Goal: Information Seeking & Learning: Learn about a topic

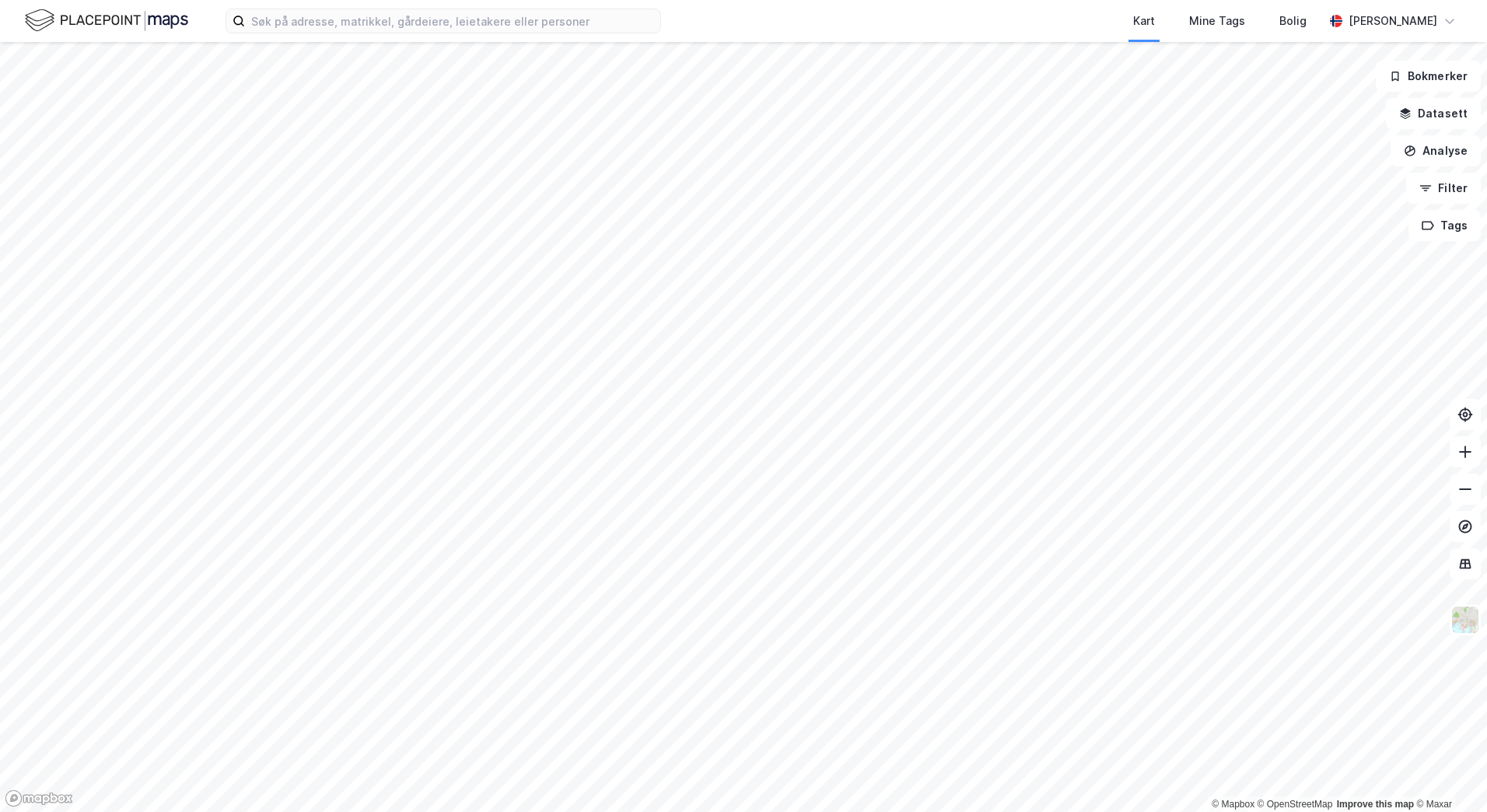
click at [385, 38] on div "Kart Mine Tags [PERSON_NAME] [PERSON_NAME]" at bounding box center [743, 21] width 1487 height 42
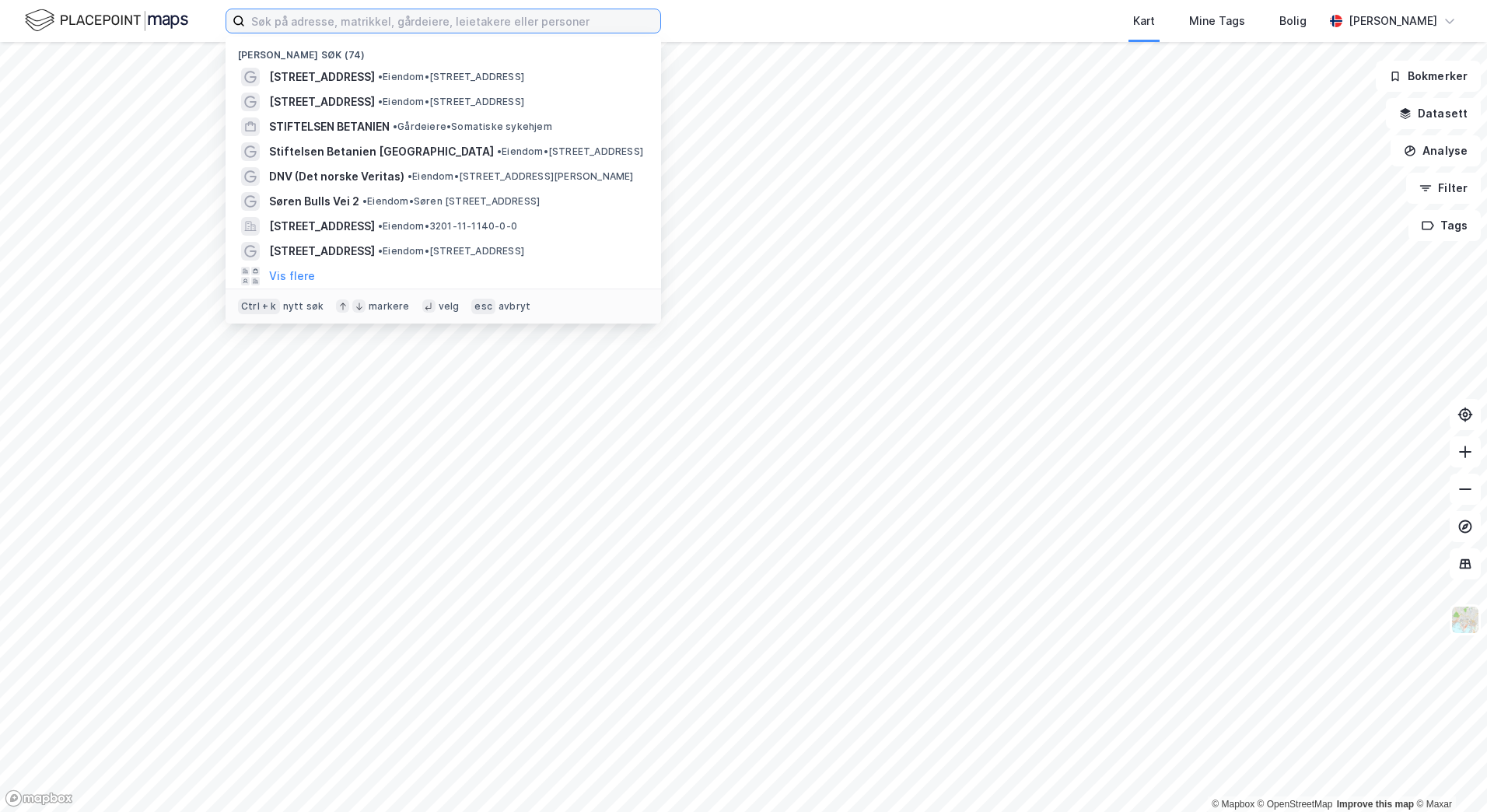
click at [388, 27] on input at bounding box center [453, 21] width 415 height 23
paste input "Mindemyren"
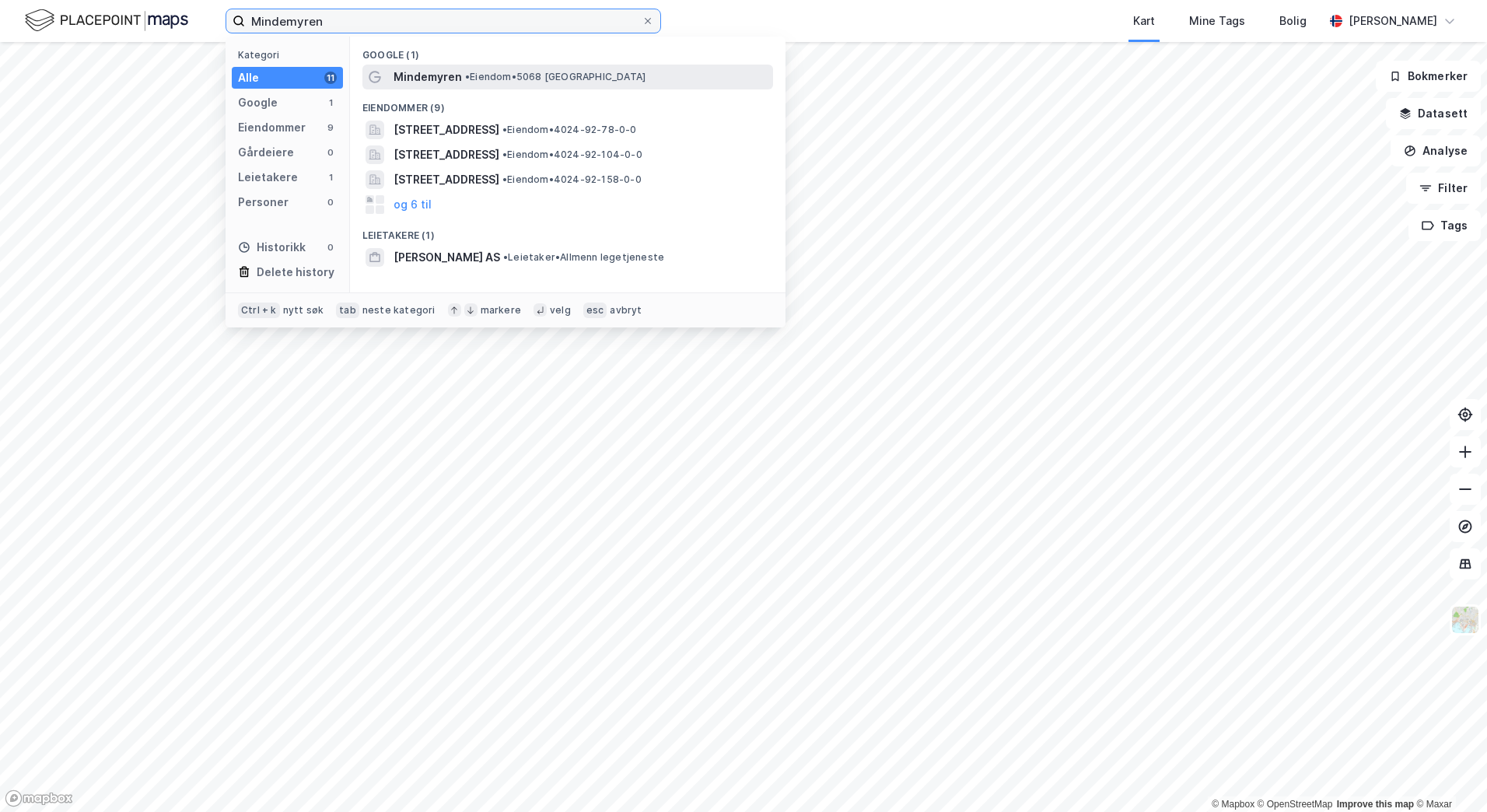
type input "Mindemyren"
click at [454, 81] on span "Mindemyren" at bounding box center [427, 77] width 68 height 19
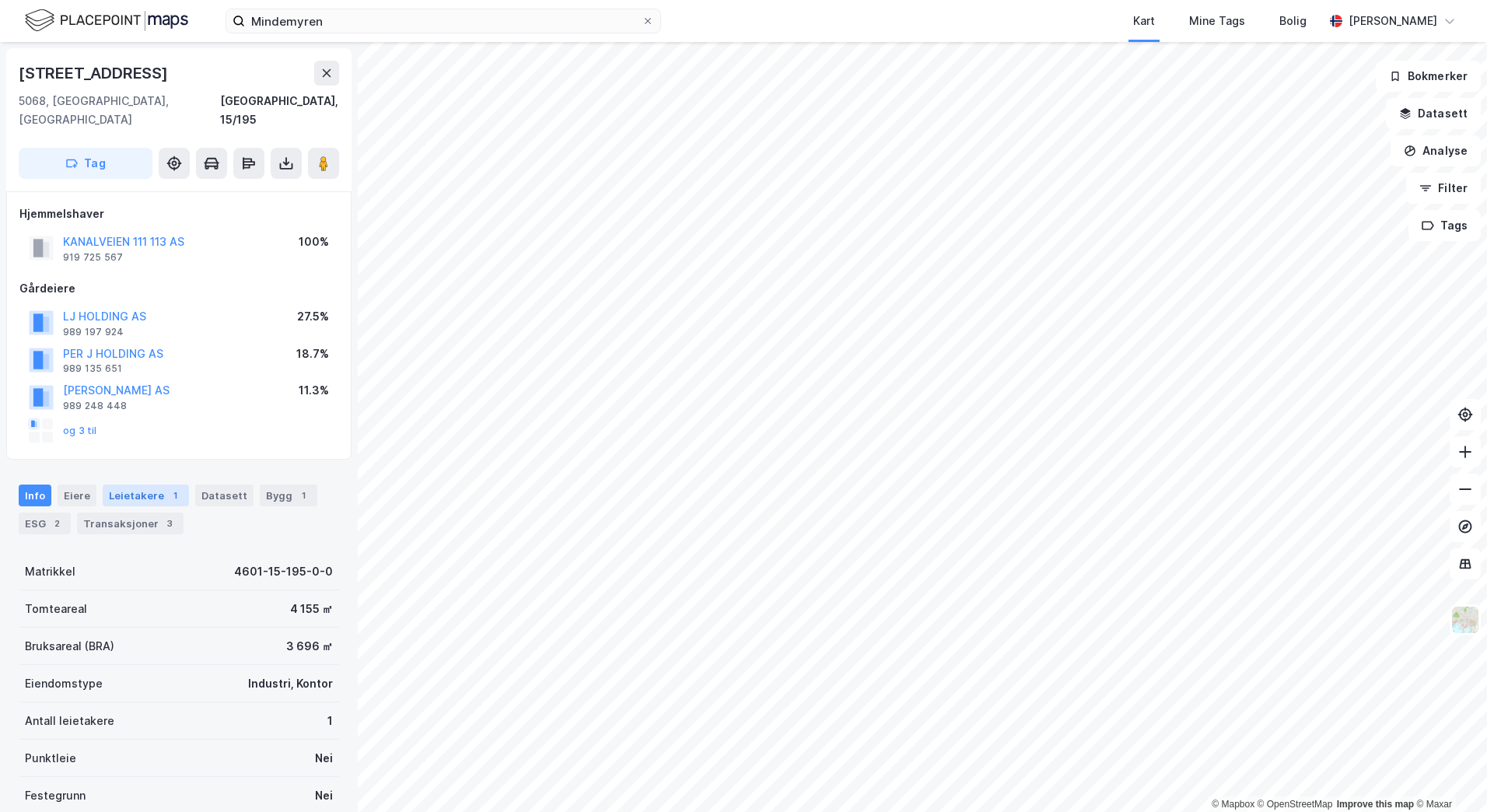
click at [111, 487] on div "Leietakere 1" at bounding box center [146, 495] width 86 height 21
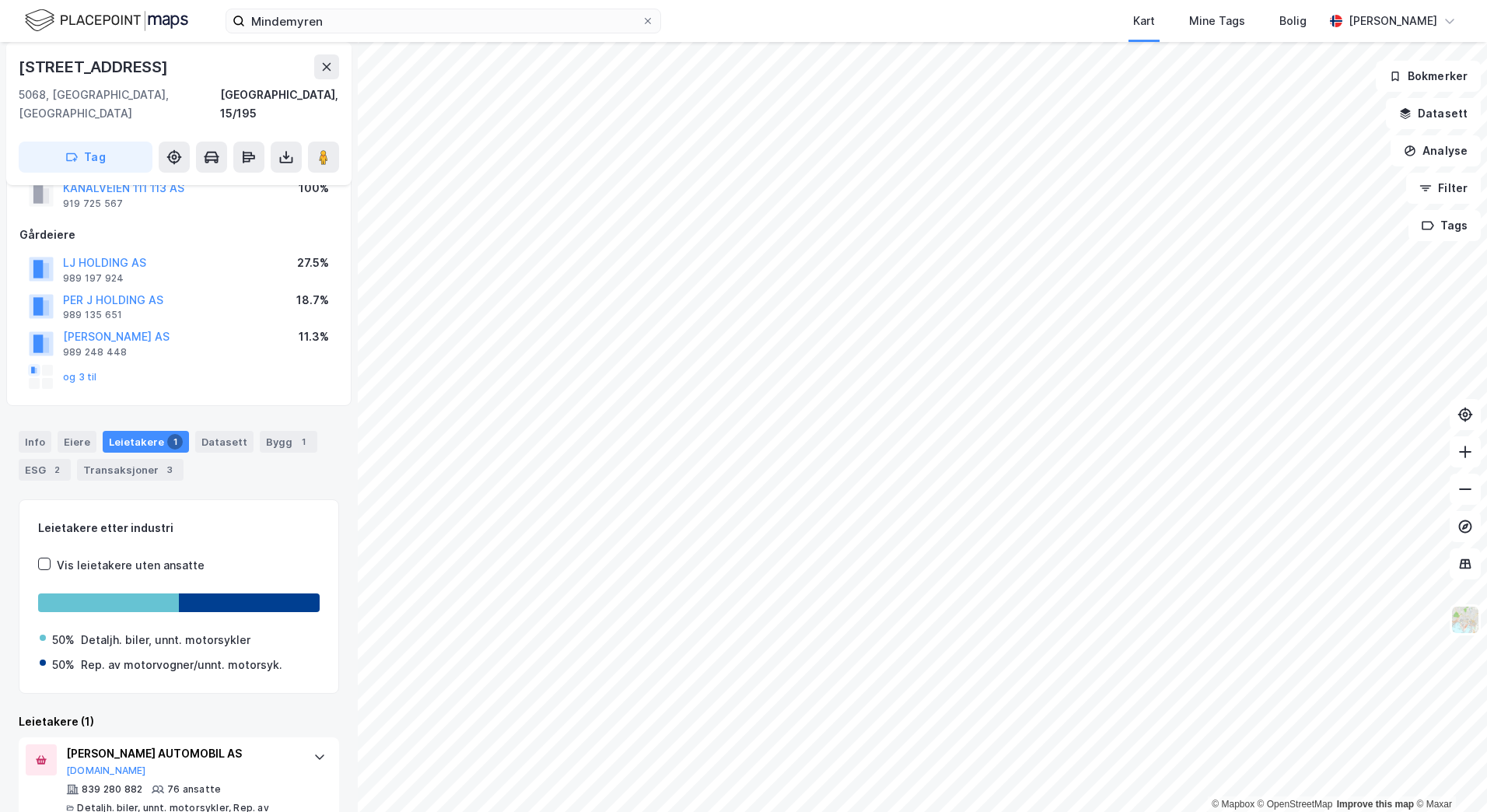
scroll to position [75, 0]
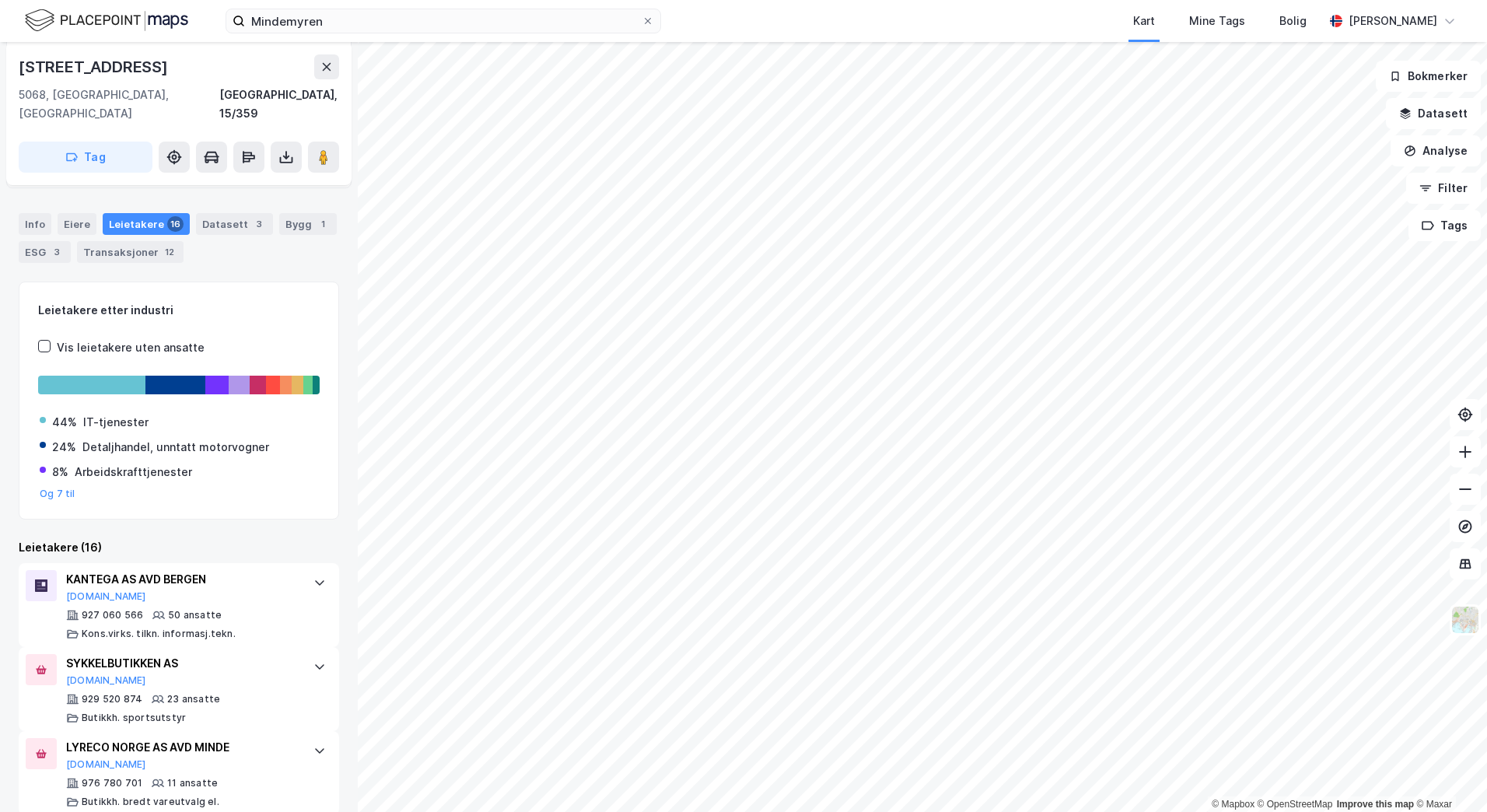
scroll to position [234, 0]
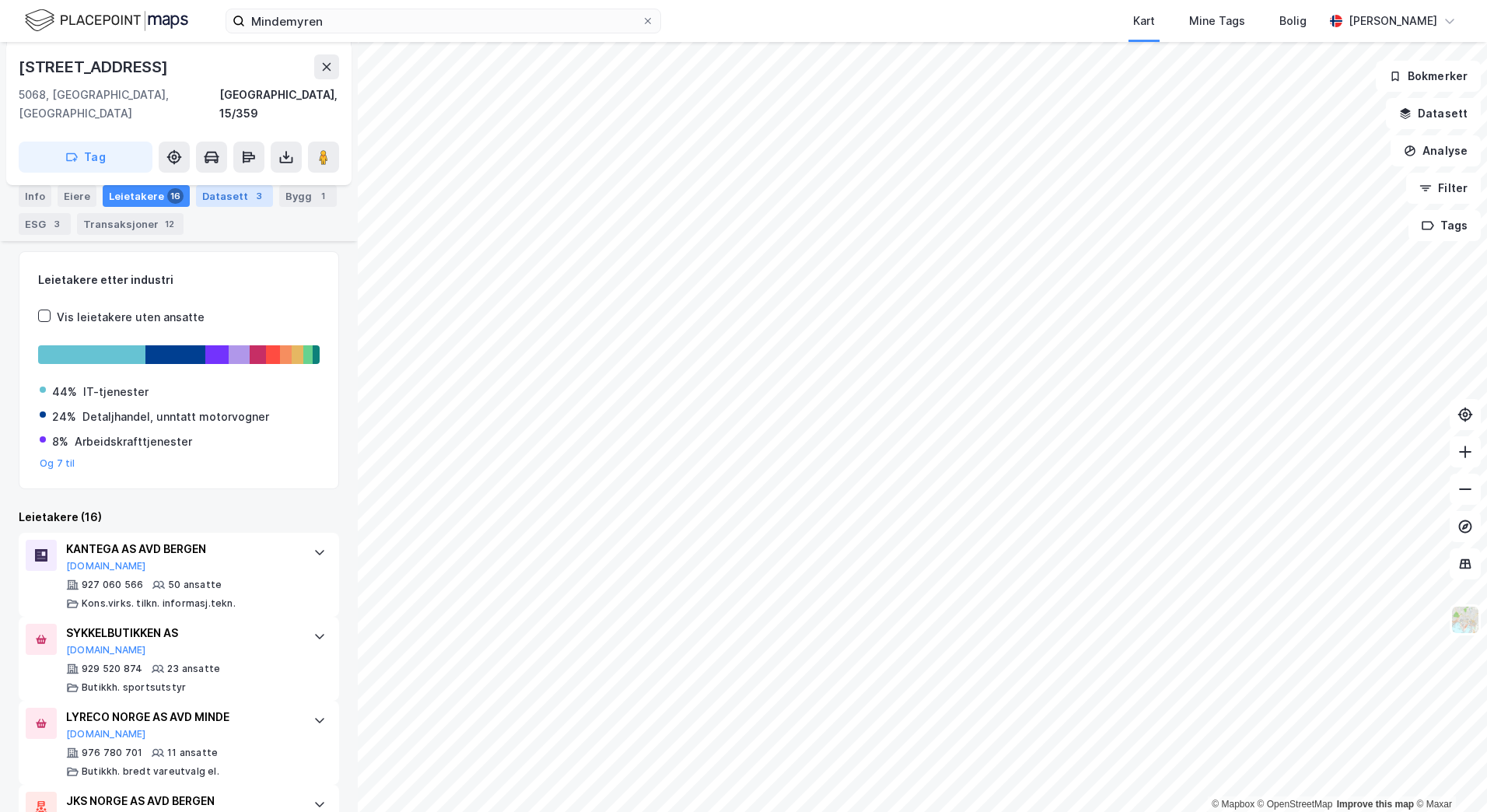
click at [224, 201] on div "Datasett 3" at bounding box center [235, 196] width 77 height 21
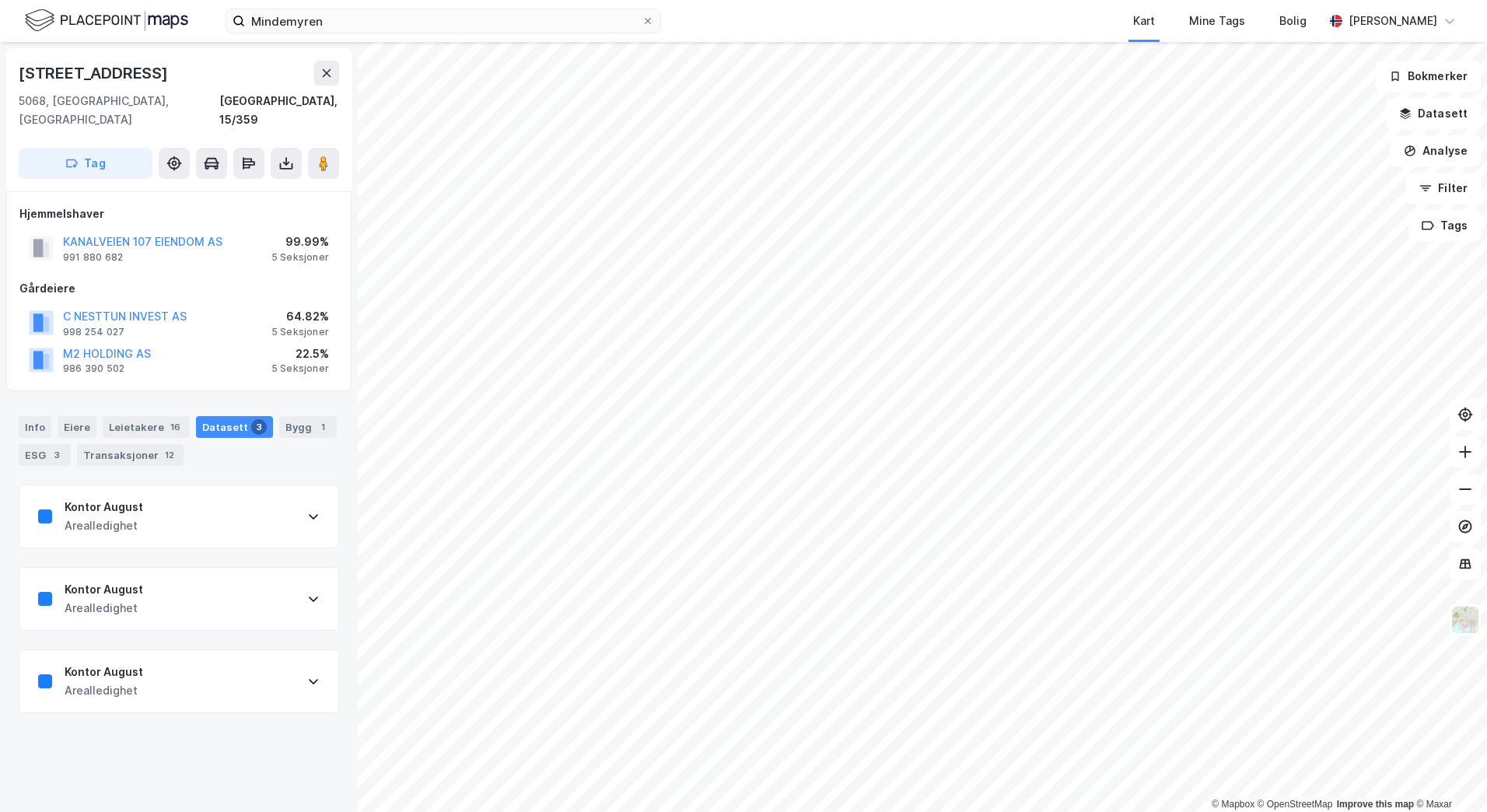
click at [140, 498] on div "Kontor August" at bounding box center [104, 507] width 79 height 19
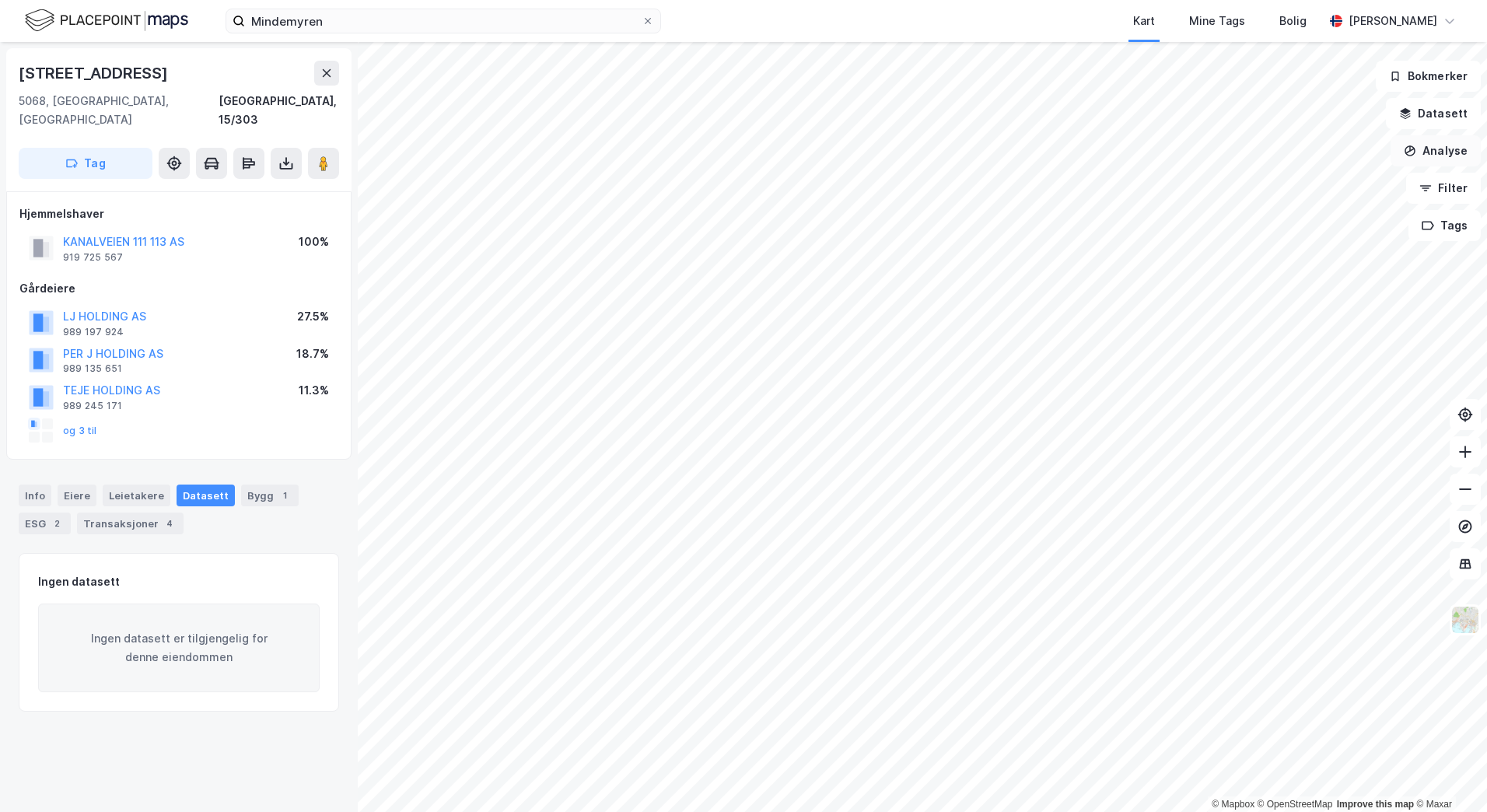
click at [1473, 163] on button "Analyse" at bounding box center [1435, 150] width 90 height 31
click at [168, 680] on div "Ingen datasett Ingen datasett er tilgjengelig for denne eiendommen" at bounding box center [179, 632] width 320 height 158
click at [244, 158] on icon at bounding box center [247, 159] width 9 height 4
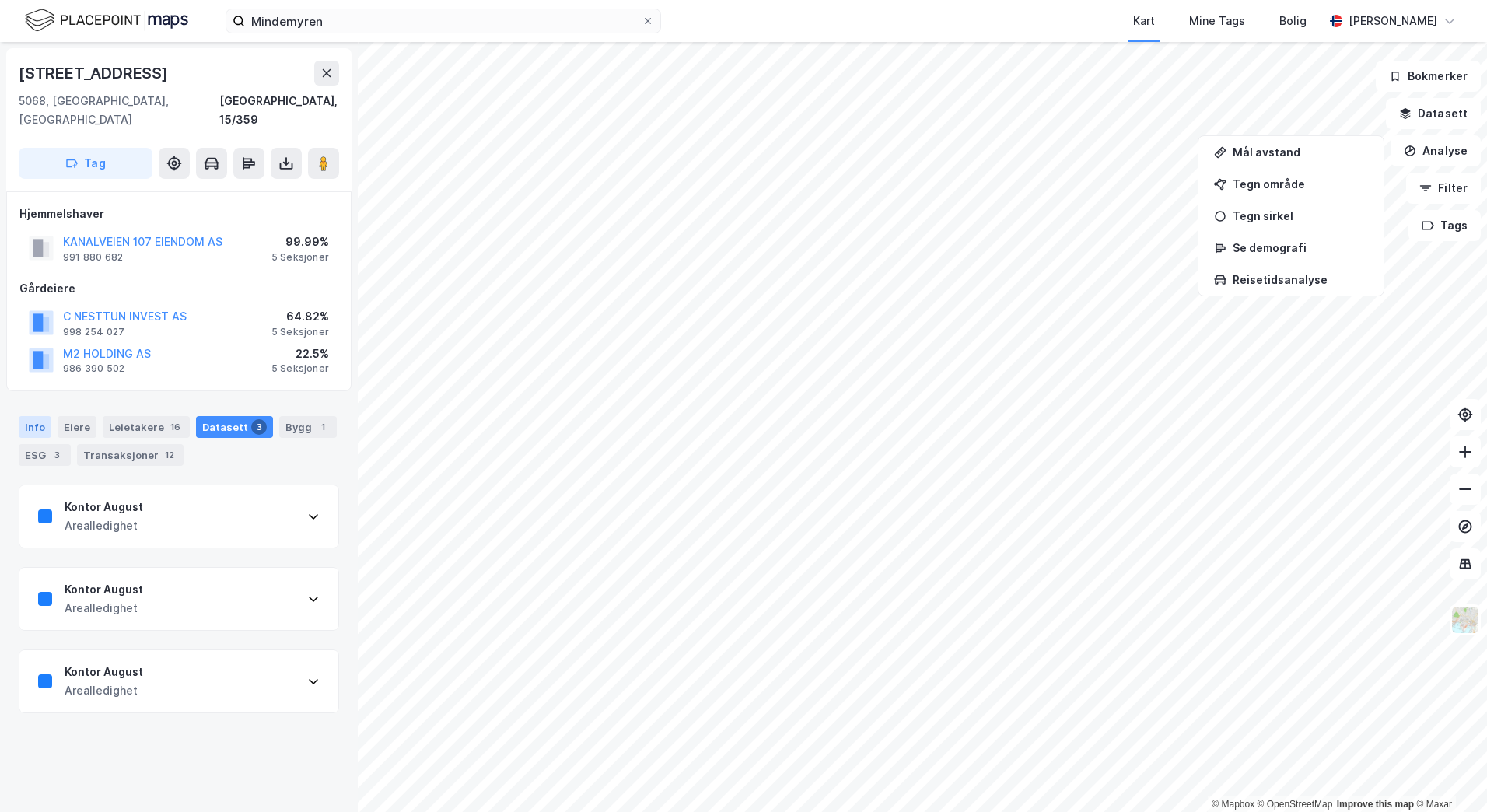
click at [44, 416] on div "Info" at bounding box center [35, 427] width 32 height 21
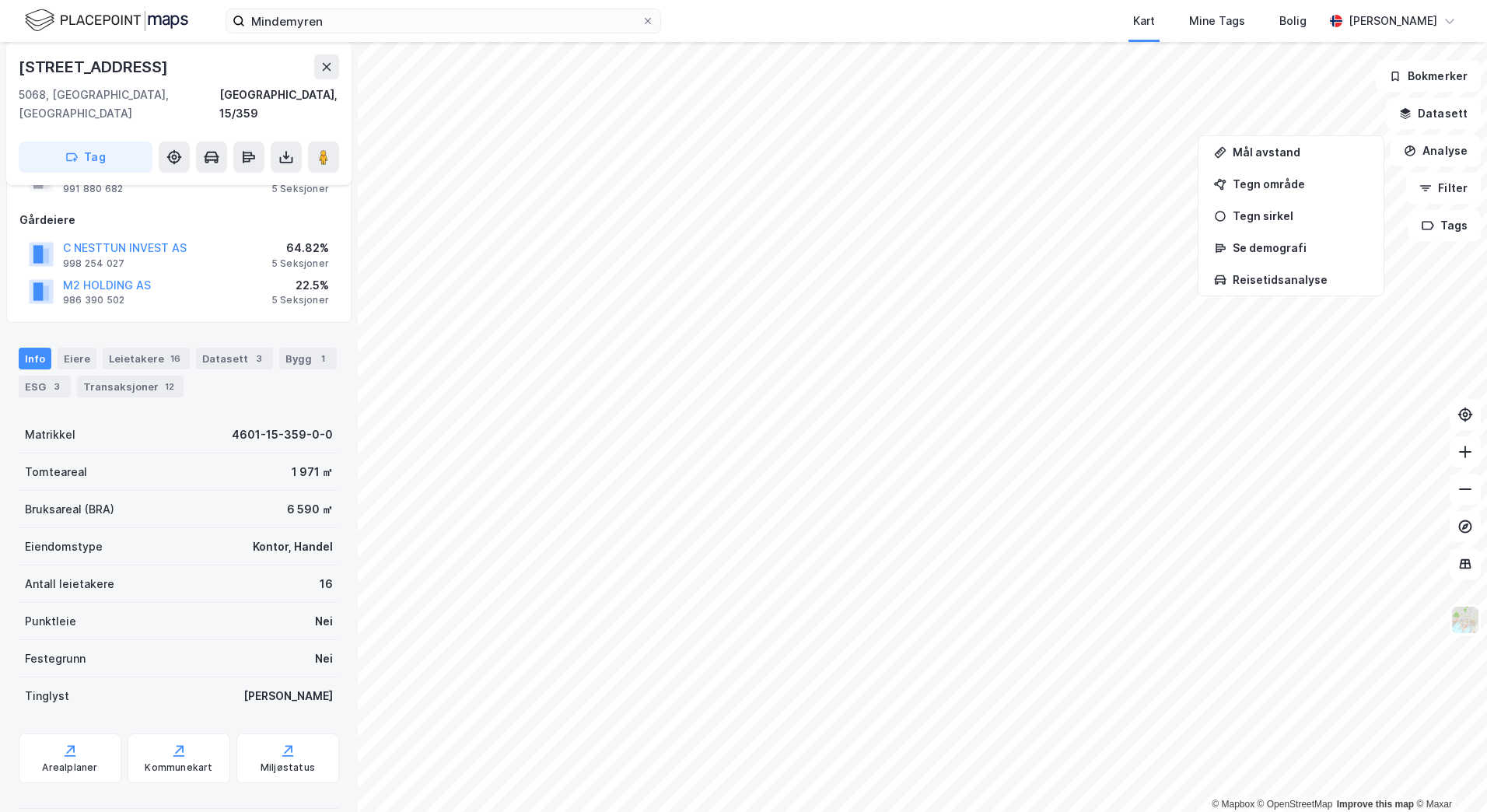
scroll to position [134, 0]
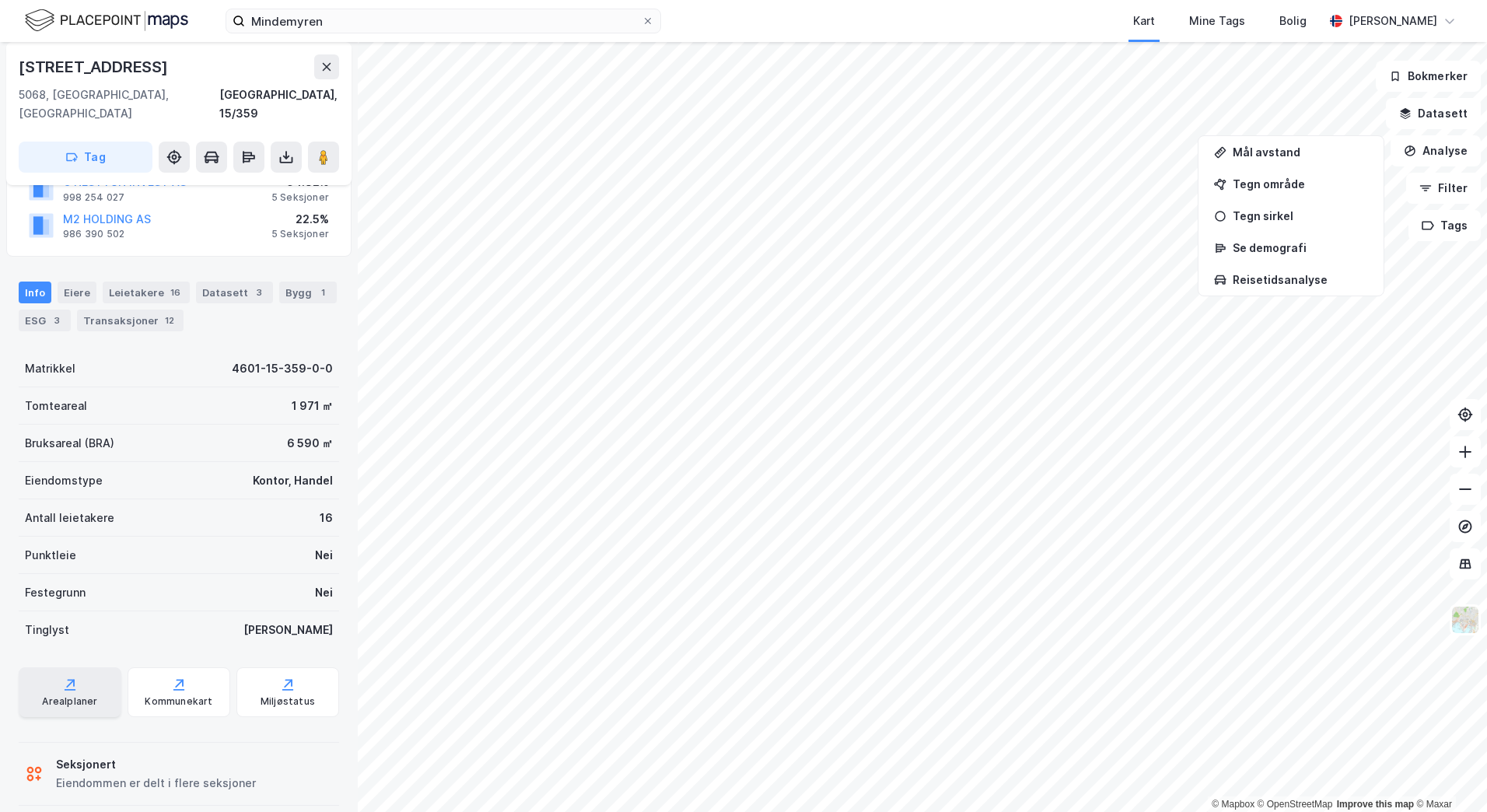
click at [80, 670] on div "Arealplaner" at bounding box center [70, 692] width 103 height 50
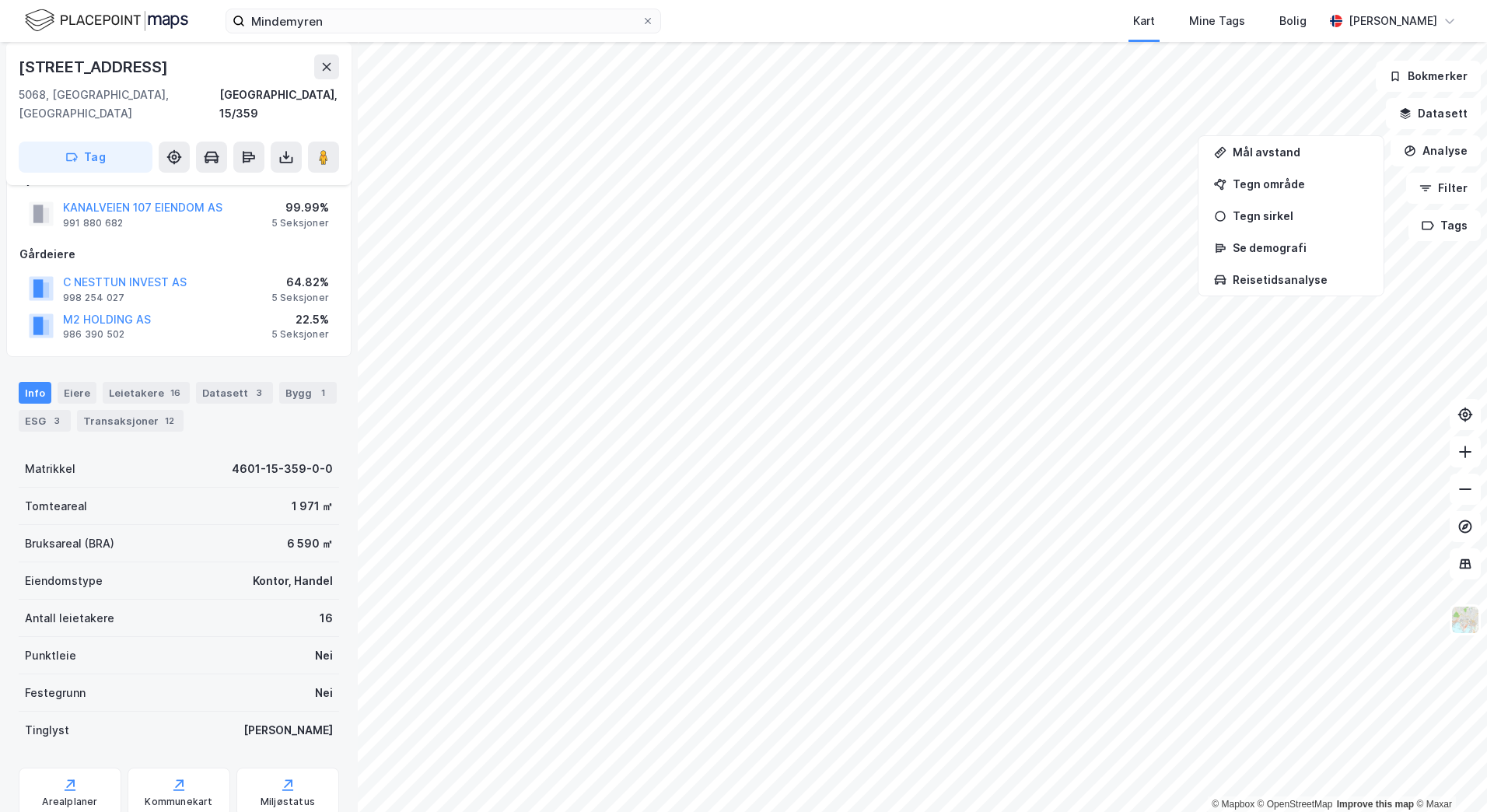
scroll to position [0, 0]
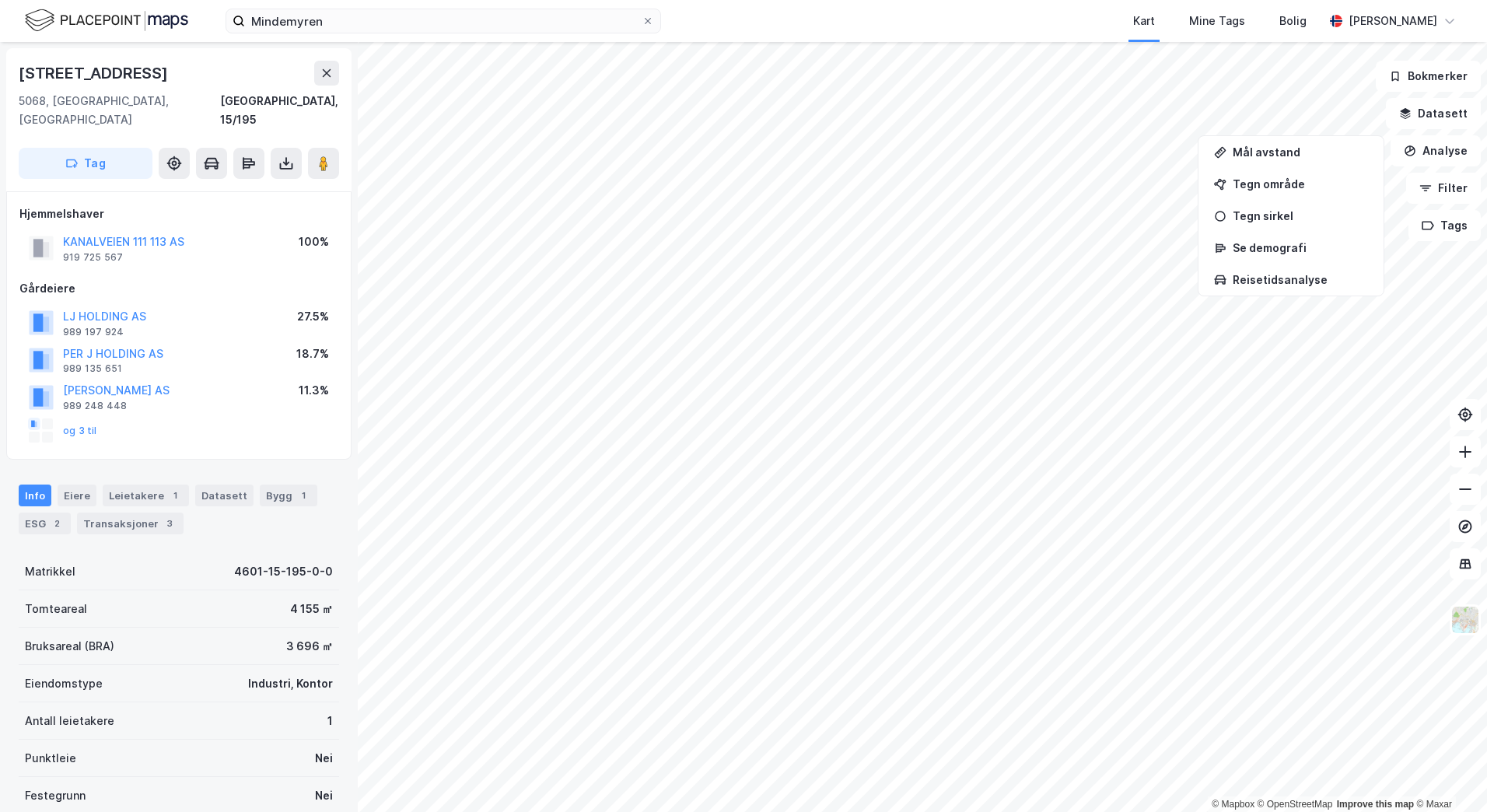
scroll to position [2, 0]
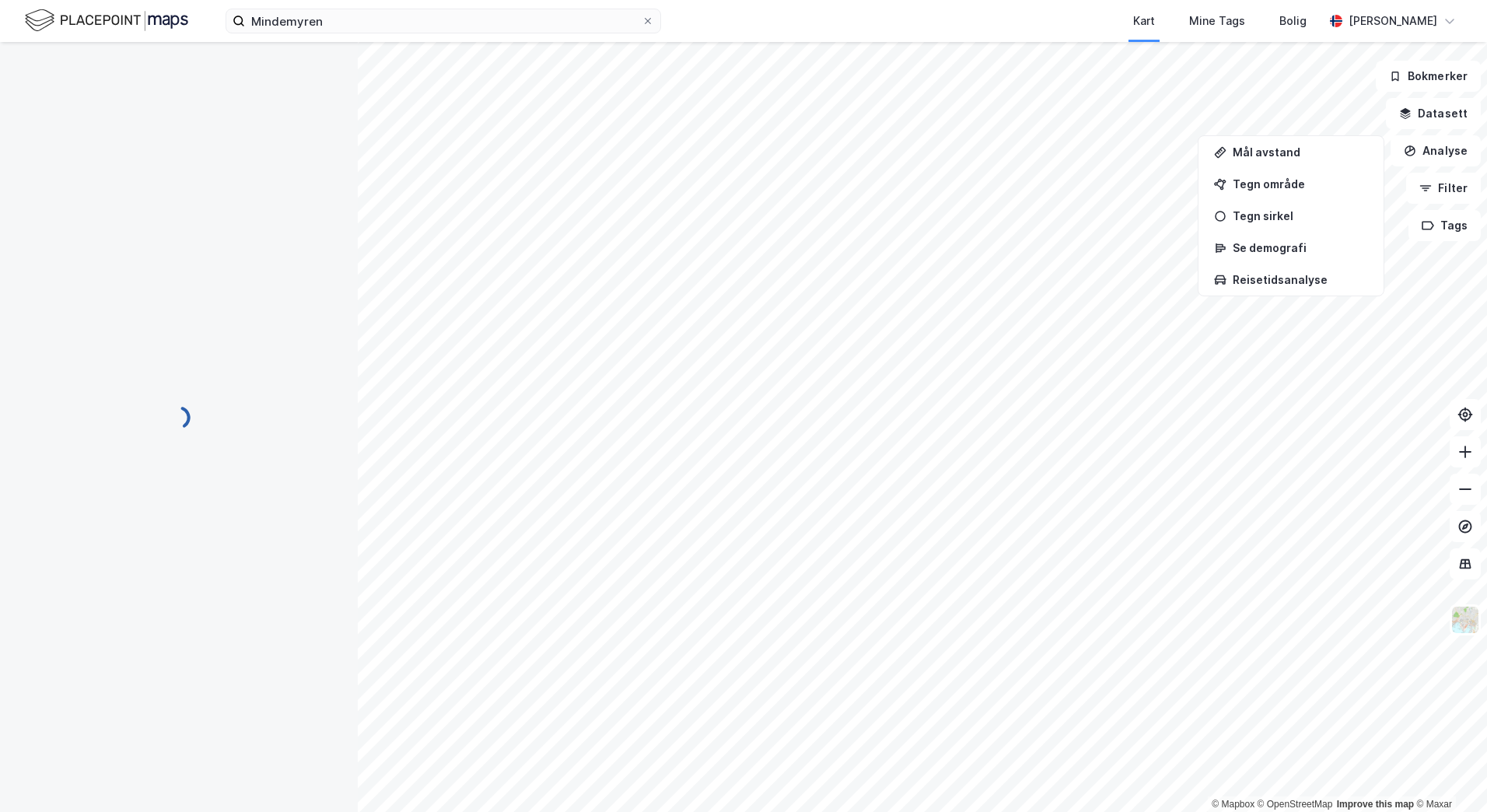
scroll to position [2, 0]
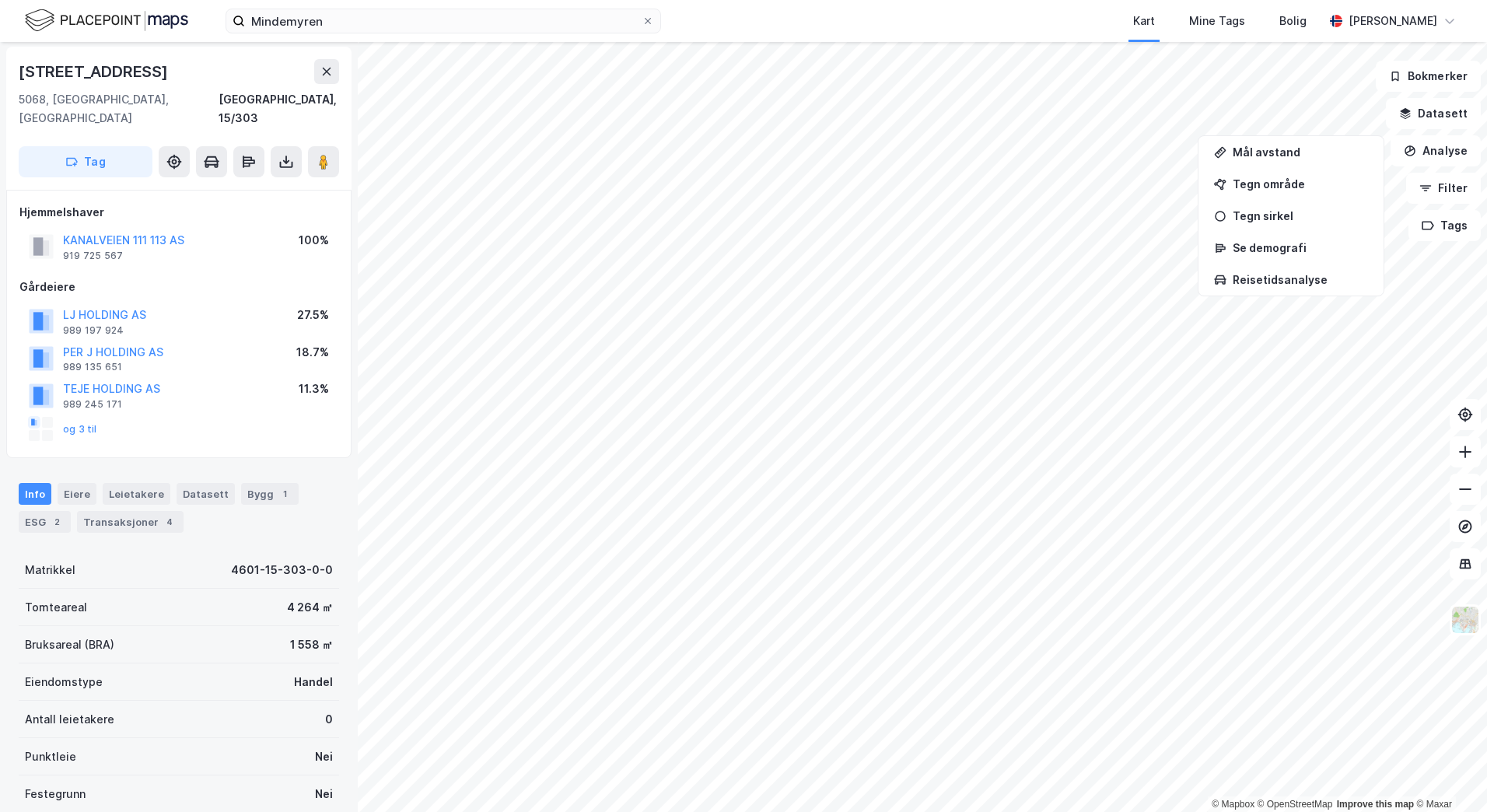
scroll to position [2, 0]
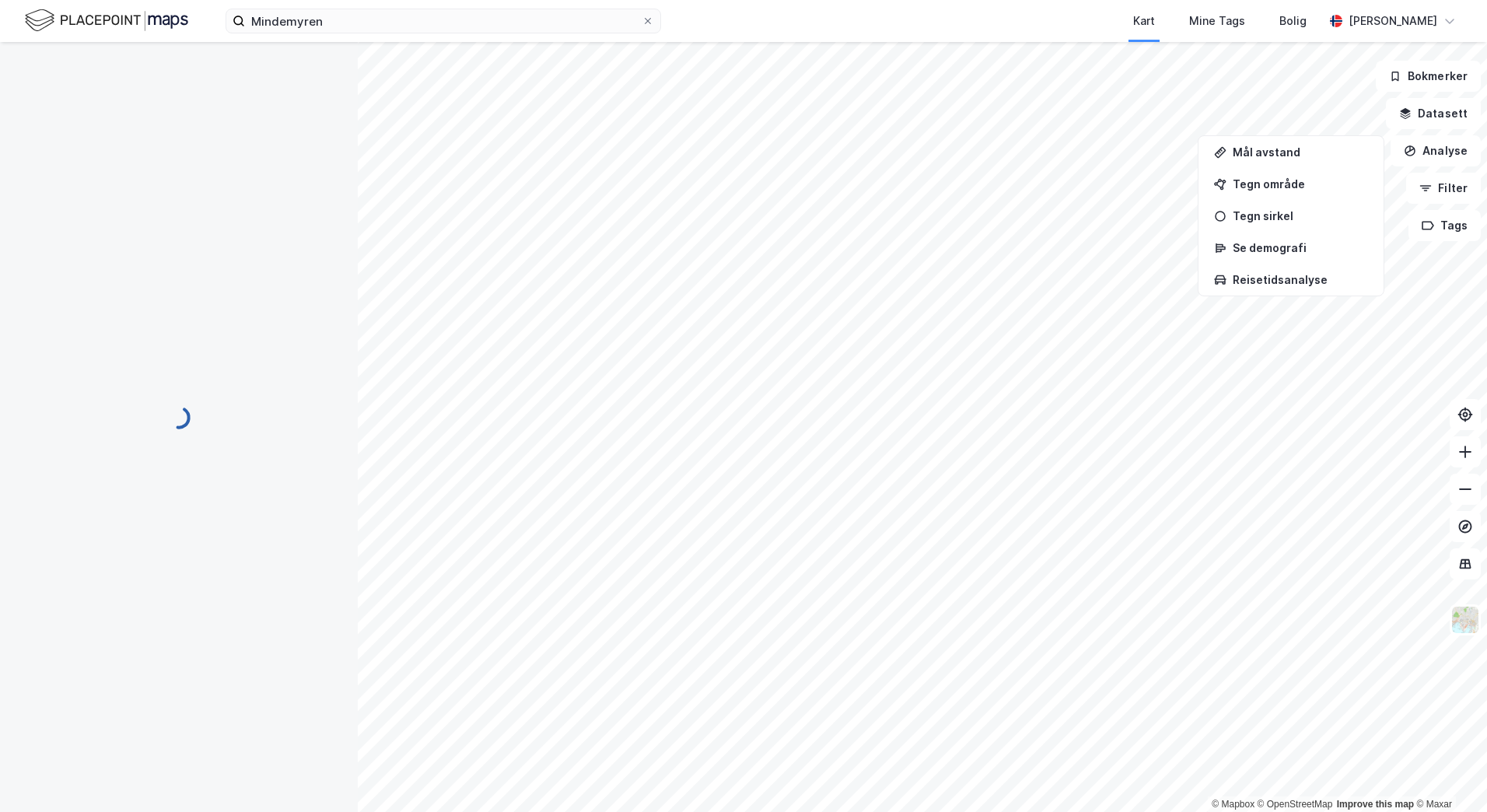
scroll to position [2, 0]
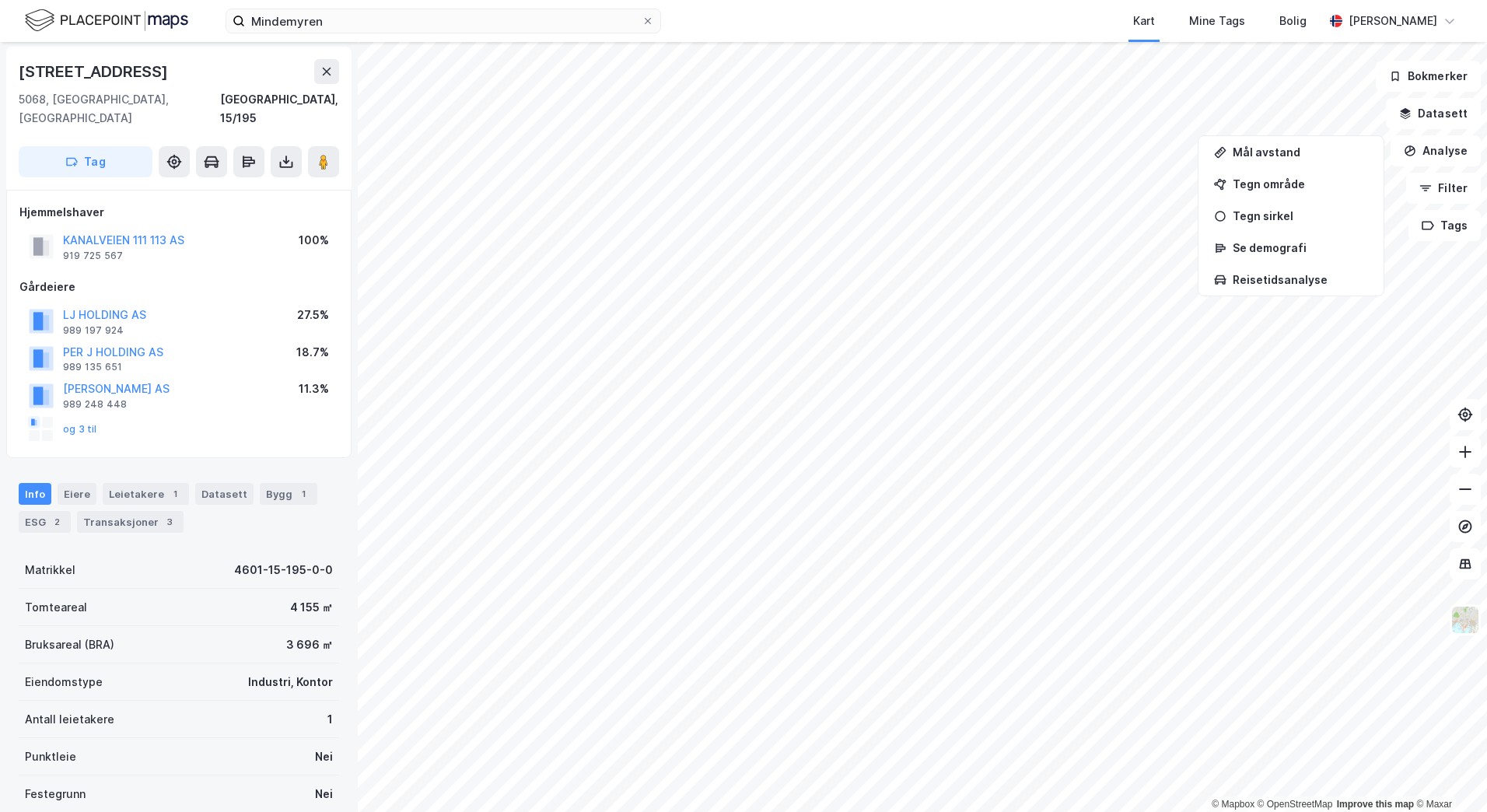
scroll to position [2, 0]
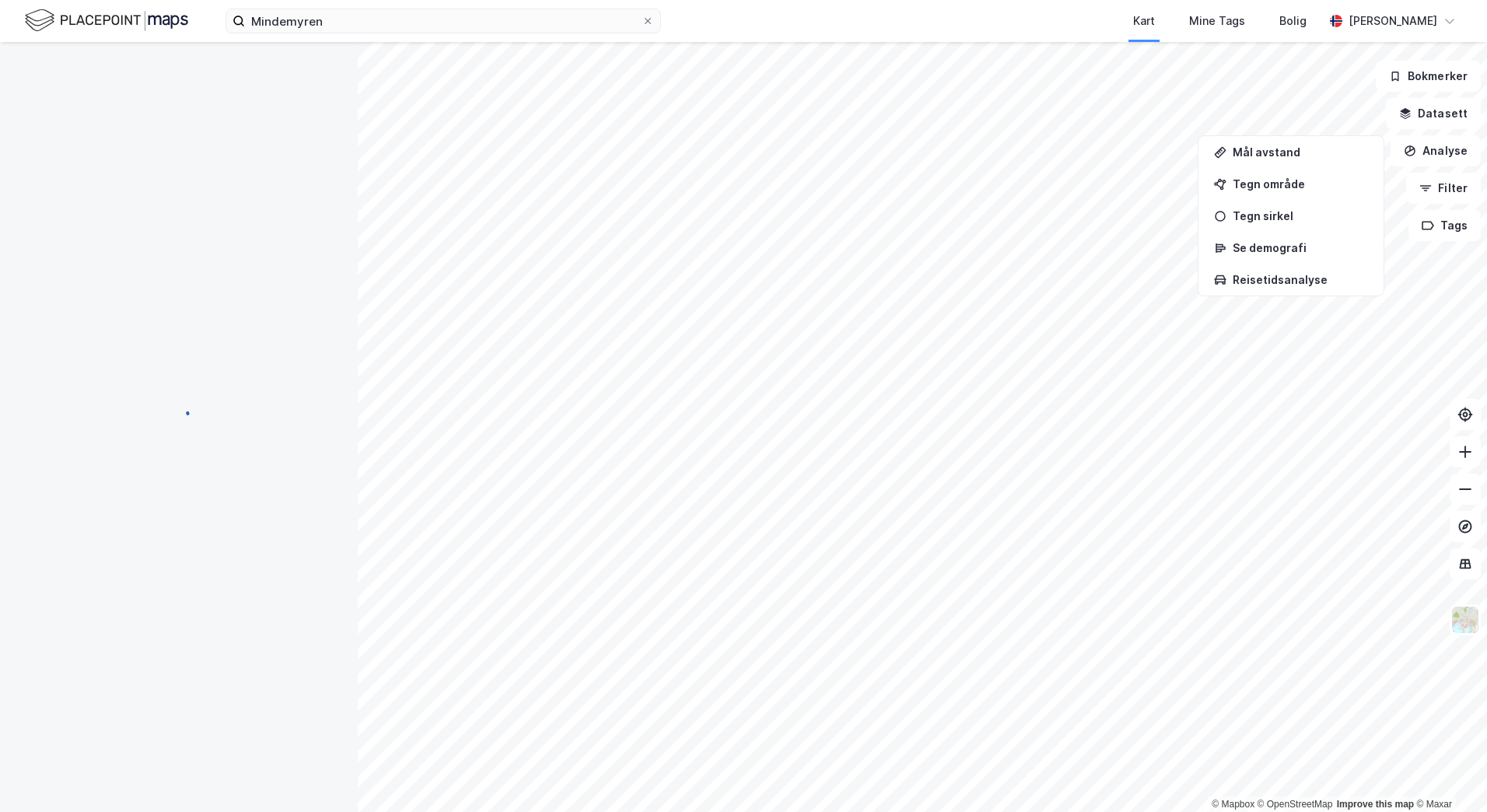
scroll to position [2, 0]
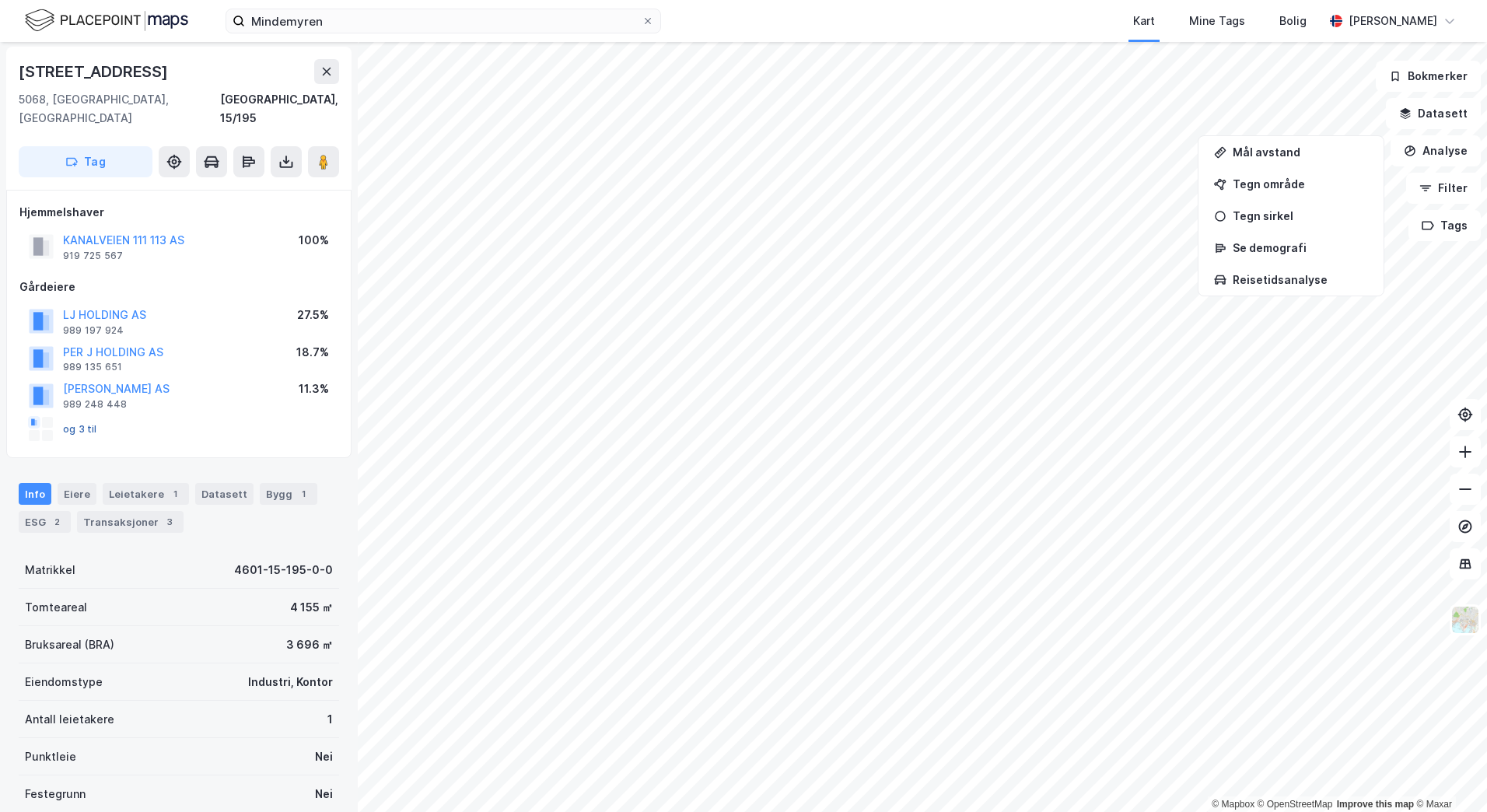
click at [0, 0] on button "og 3 til" at bounding box center [0, 0] width 0 height 0
